Goal: Information Seeking & Learning: Learn about a topic

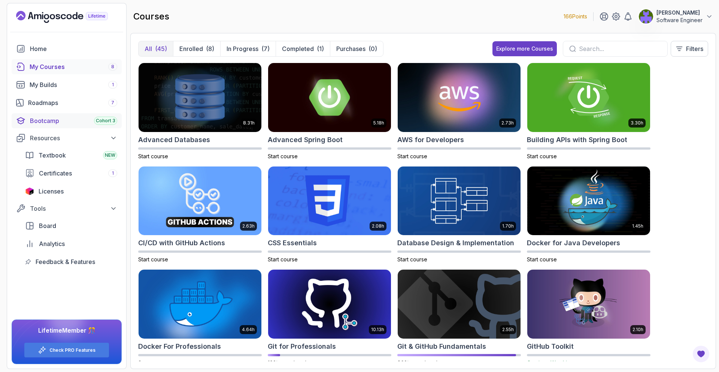
click at [91, 122] on div "Bootcamp Cohort 3" at bounding box center [73, 120] width 87 height 9
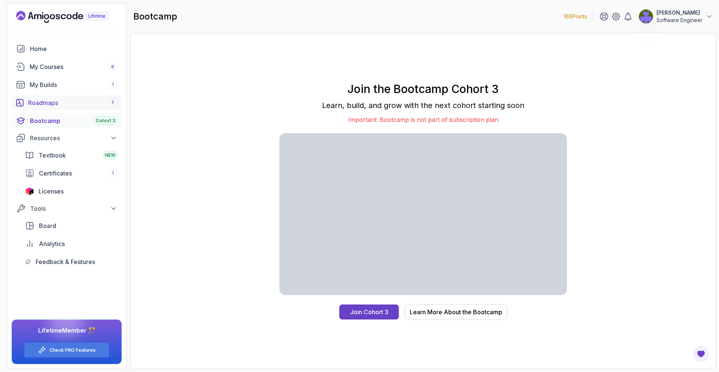
click at [61, 100] on div "Roadmaps 7" at bounding box center [72, 102] width 89 height 9
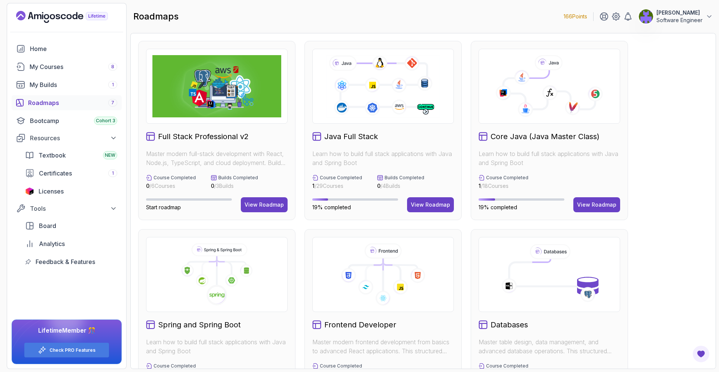
click at [449, 214] on div "Core Java (Java Master Class) Learn how to build full stack applications with J…" at bounding box center [549, 130] width 157 height 179
click at [449, 203] on div "View Roadmap" at bounding box center [596, 204] width 39 height 7
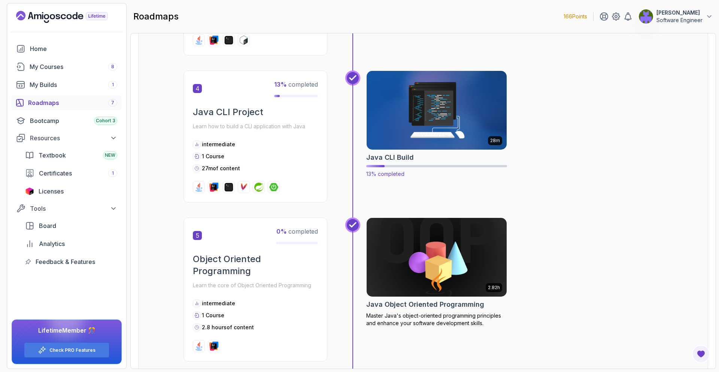
scroll to position [586, 0]
click at [438, 159] on div "Java CLI Build" at bounding box center [436, 157] width 141 height 10
